Goal: Navigation & Orientation: Find specific page/section

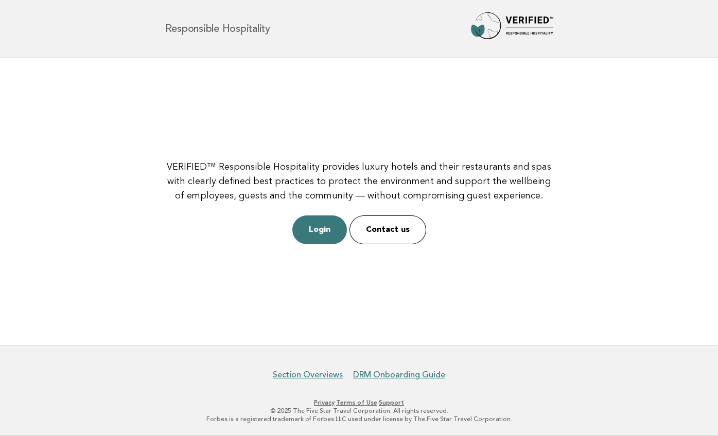
click at [505, 19] on img at bounding box center [512, 28] width 82 height 33
click at [286, 377] on link "Section Overviews" at bounding box center [308, 375] width 70 height 10
